Goal: Task Accomplishment & Management: Use online tool/utility

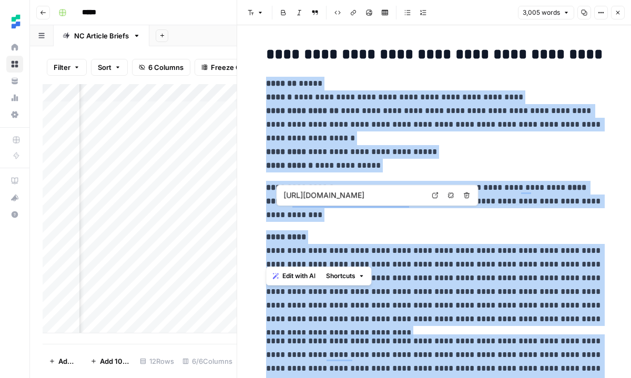
scroll to position [783, 0]
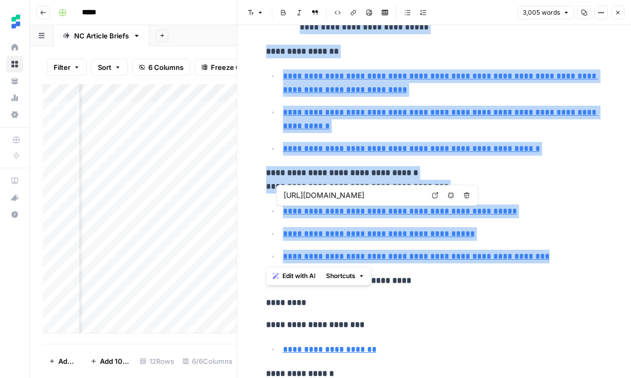
type input "[URL][DOMAIN_NAME]"
click at [614, 16] on button "Close" at bounding box center [618, 13] width 14 height 14
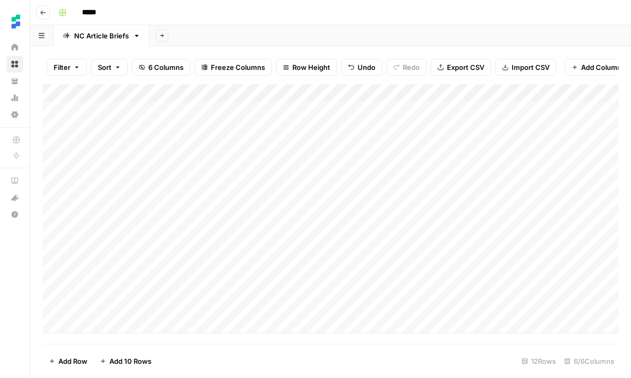
click at [176, 234] on div "Add Column" at bounding box center [331, 208] width 576 height 249
click at [393, 234] on div "Add Column" at bounding box center [331, 208] width 576 height 249
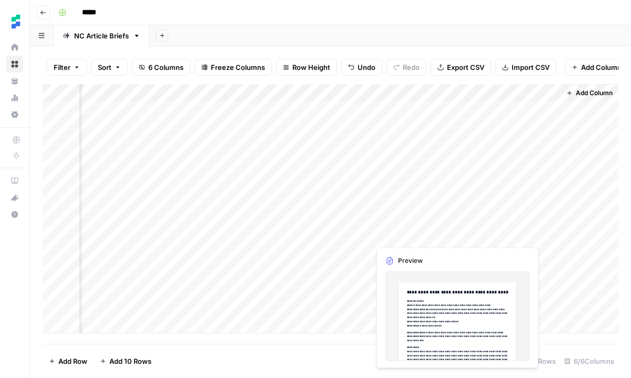
click at [393, 234] on div "Add Column" at bounding box center [331, 208] width 576 height 249
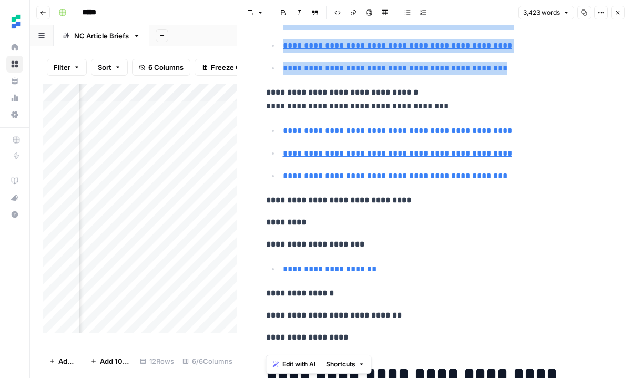
scroll to position [806, 0]
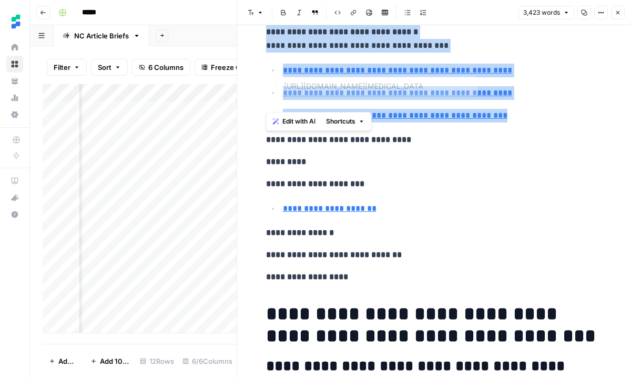
drag, startPoint x: 265, startPoint y: 83, endPoint x: 501, endPoint y: 105, distance: 236.5
copy div "**********"
